Goal: Task Accomplishment & Management: Manage account settings

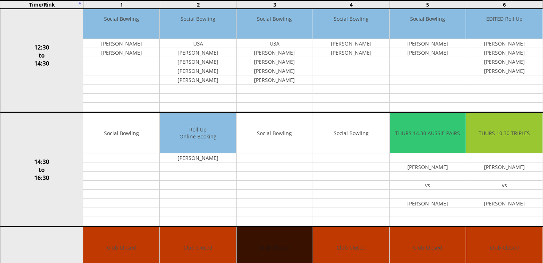
scroll to position [339, 0]
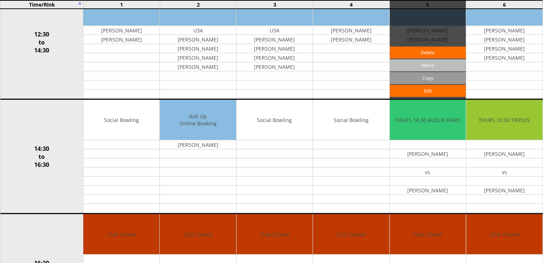
click at [430, 67] on input "Move" at bounding box center [427, 65] width 76 height 12
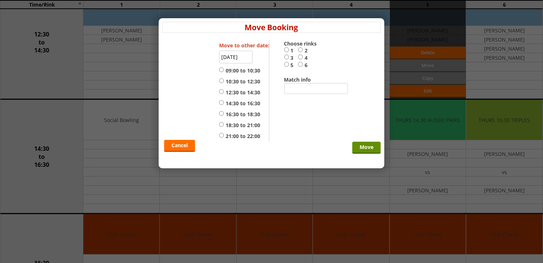
click at [300, 57] on input "4" at bounding box center [300, 56] width 5 height 5
radio input "true"
click at [228, 103] on label "14:30 to 16:30" at bounding box center [239, 103] width 41 height 7
click at [224, 103] on input "14:30 to 16:30" at bounding box center [221, 102] width 5 height 5
radio input "true"
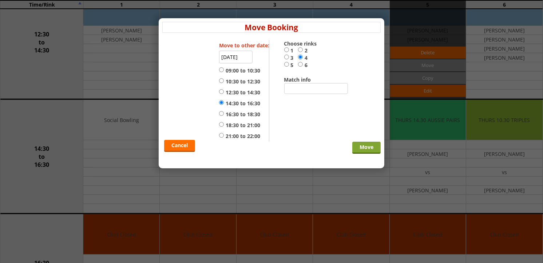
click at [368, 145] on input "Move" at bounding box center [366, 147] width 28 height 12
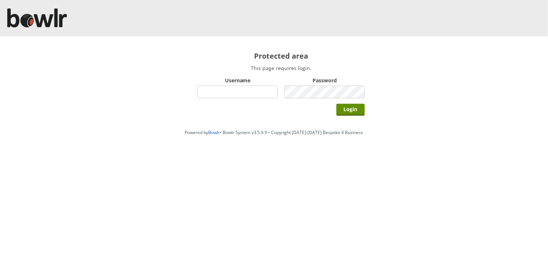
drag, startPoint x: 248, startPoint y: 85, endPoint x: 247, endPoint y: 92, distance: 6.6
click at [248, 85] on input "Username" at bounding box center [238, 91] width 80 height 13
type input "hornseaindoorbowlsclub"
click at [283, 95] on form "Username hornseaindoorbowlsclub Password Login" at bounding box center [281, 96] width 167 height 43
click at [337, 104] on input "Login" at bounding box center [351, 110] width 28 height 12
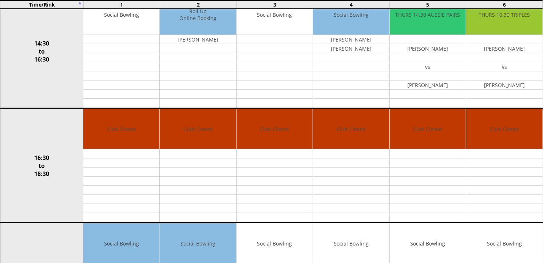
scroll to position [404, 0]
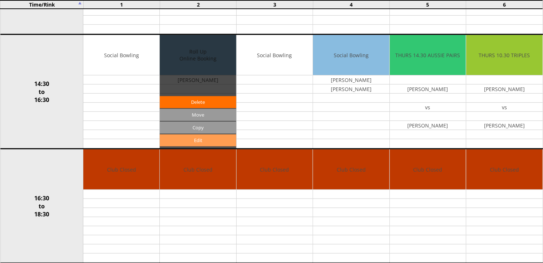
click at [212, 141] on link "Edit" at bounding box center [198, 140] width 76 height 12
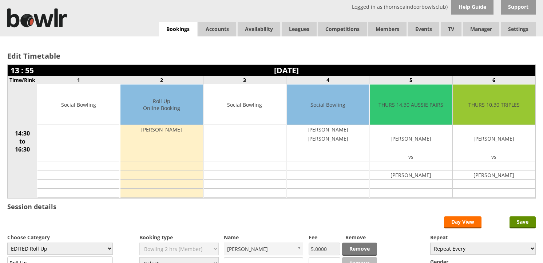
scroll to position [40, 0]
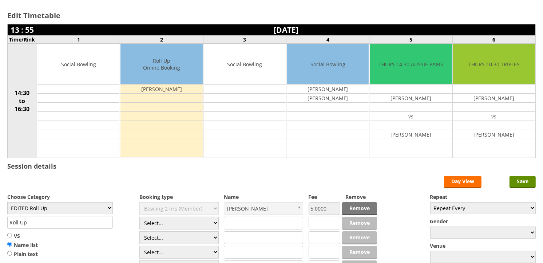
select select "1_50"
click at [139, 217] on select "Select... Club Competition (Member) Club Competition (Visitor) National (Member…" at bounding box center [178, 222] width 79 height 13
type input "EDITED Roll Up"
type input "5.0000"
click at [188, 240] on select "Select... Club Competition (Member) Club Competition (Visitor) National (Member…" at bounding box center [178, 237] width 79 height 13
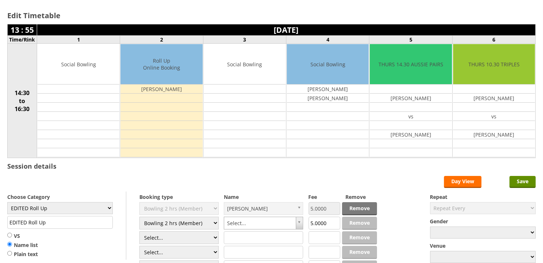
select select "1_50"
click at [139, 231] on select "Select... Club Competition (Member) Club Competition (Visitor) National (Member…" at bounding box center [178, 237] width 79 height 13
type input "5.0000"
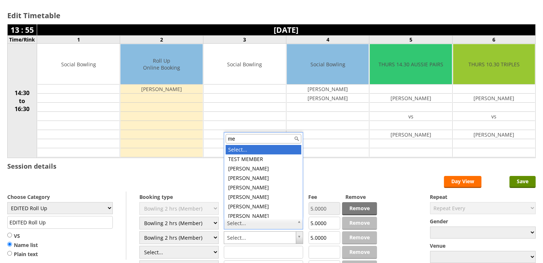
type input "mee"
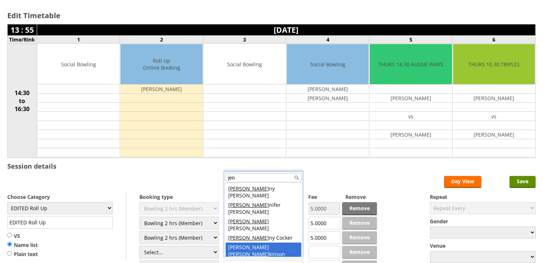
type input "jen"
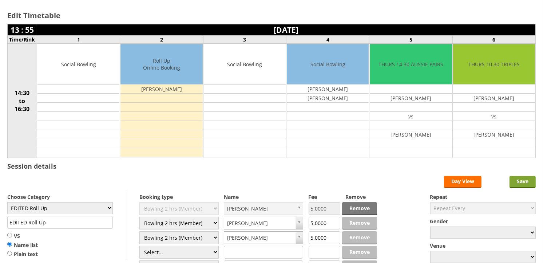
click at [521, 180] on input "Save" at bounding box center [522, 182] width 26 height 12
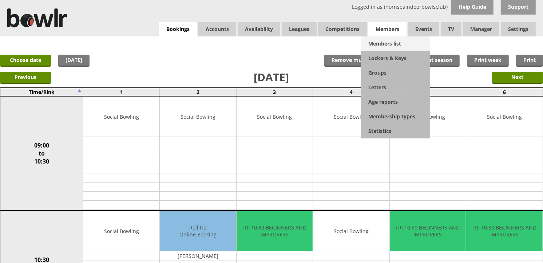
click at [384, 45] on link "Members list" at bounding box center [395, 43] width 69 height 15
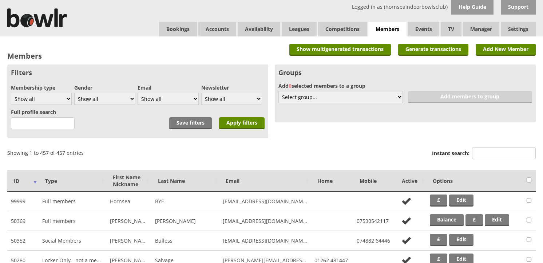
click at [492, 148] on input "Instant search:" at bounding box center [504, 153] width 64 height 12
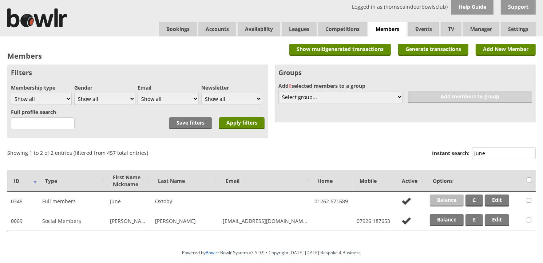
type input "june"
click at [439, 197] on link "Balance" at bounding box center [446, 200] width 34 height 12
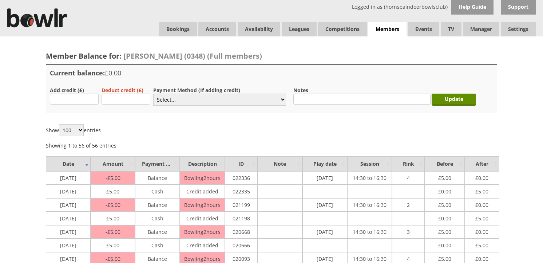
click at [84, 100] on input "text" at bounding box center [74, 98] width 49 height 11
type input "5.00"
click at [169, 101] on select "Select... Cash Card Cheque Bank Transfer Other Member Card Gift Voucher Balance" at bounding box center [219, 99] width 133 height 12
select select "1"
click at [153, 93] on select "Select... Cash Card Cheque Bank Transfer Other Member Card Gift Voucher Balance" at bounding box center [219, 99] width 133 height 12
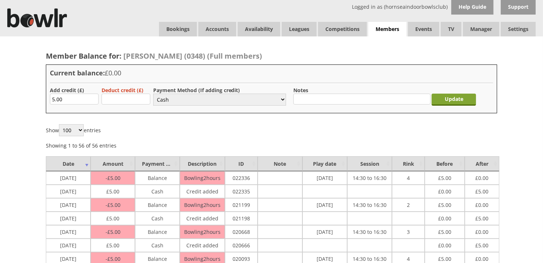
click at [449, 99] on input "Update" at bounding box center [453, 99] width 44 height 12
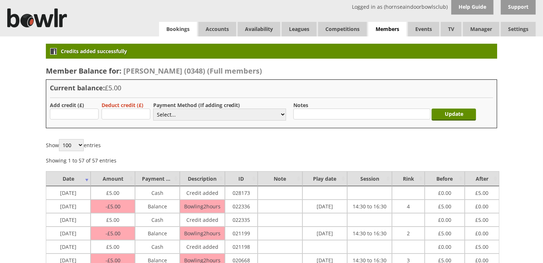
click at [185, 34] on link "Bookings" at bounding box center [178, 29] width 38 height 15
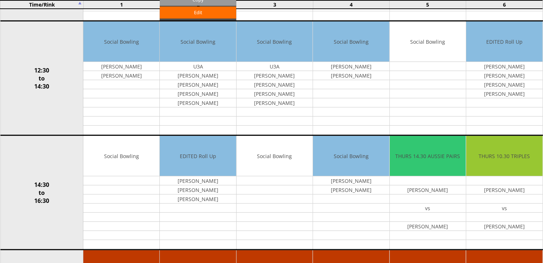
scroll to position [323, 0]
